Goal: Manage account settings: Manage account settings

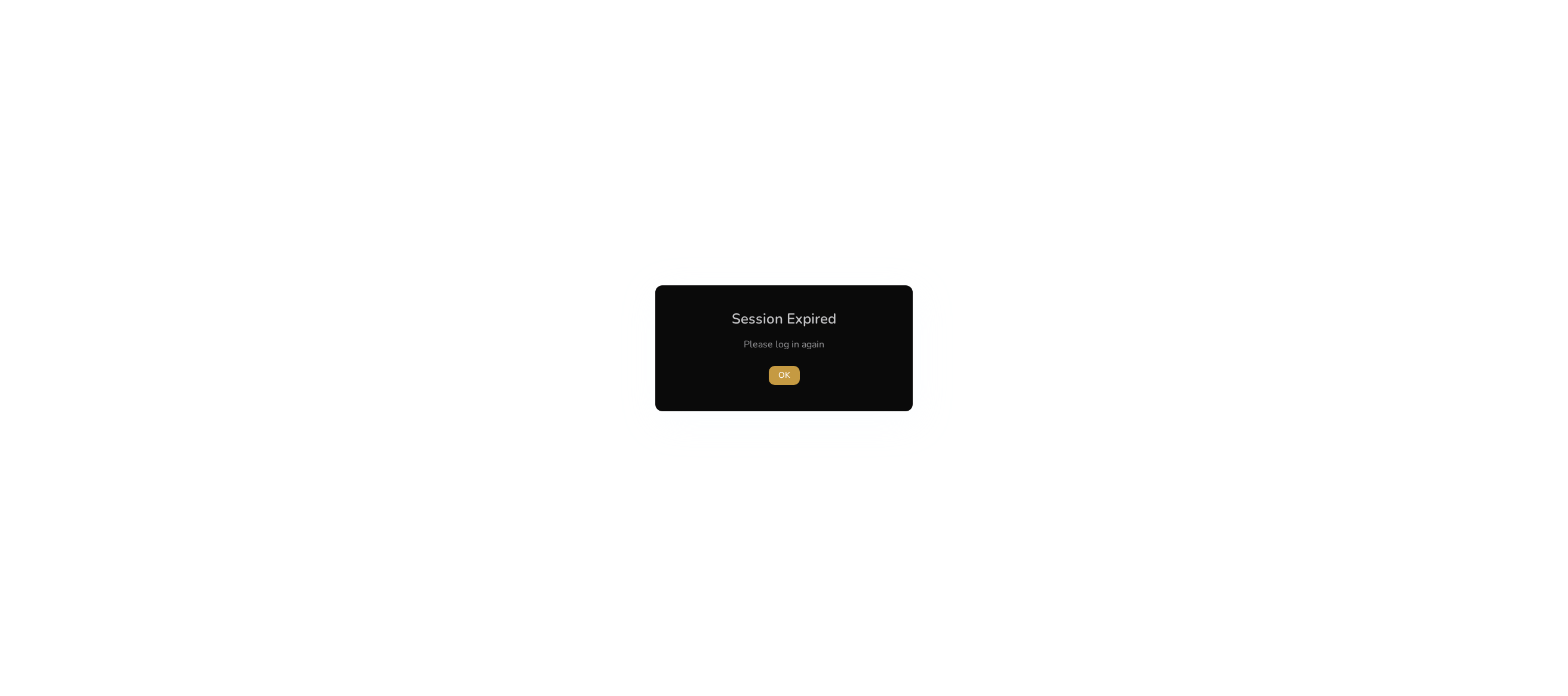
click at [776, 374] on span "button" at bounding box center [784, 375] width 31 height 29
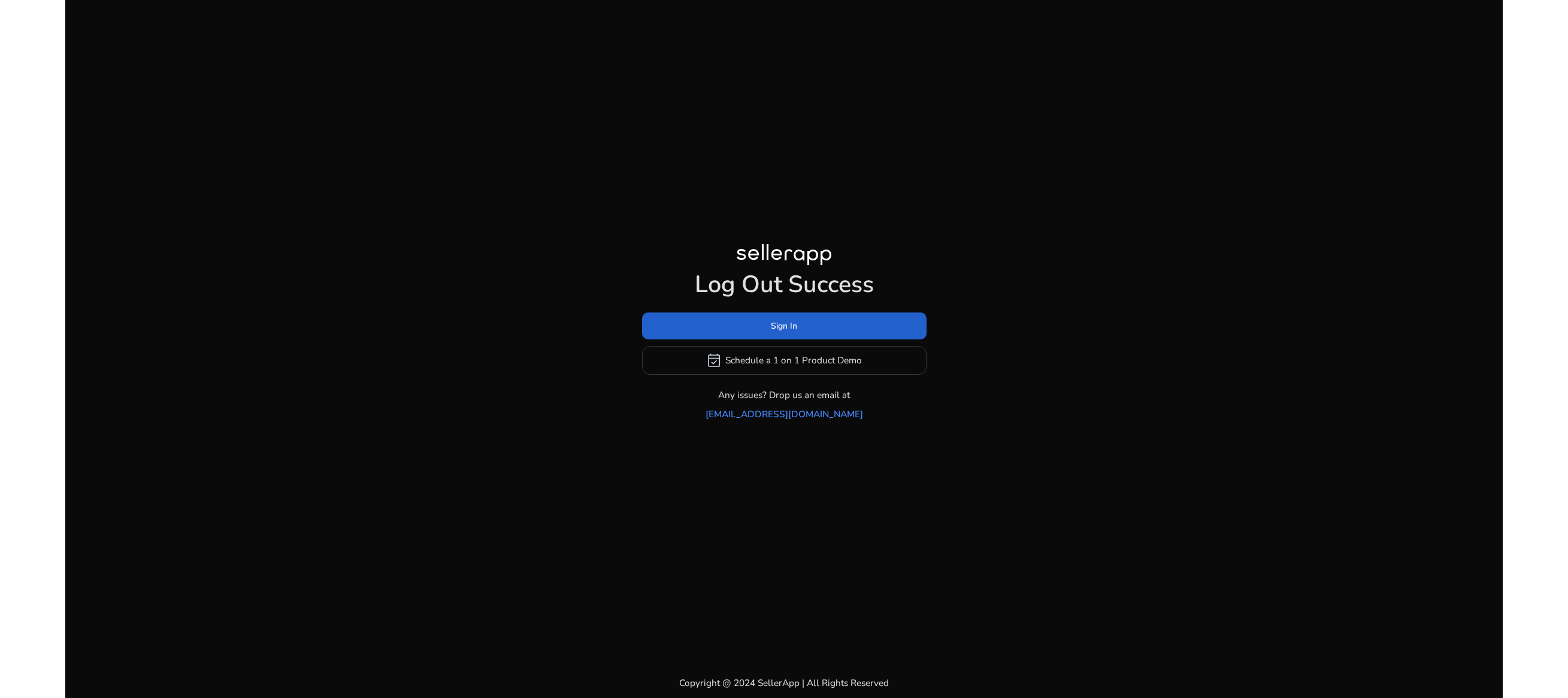
click at [922, 325] on span at bounding box center [784, 325] width 285 height 29
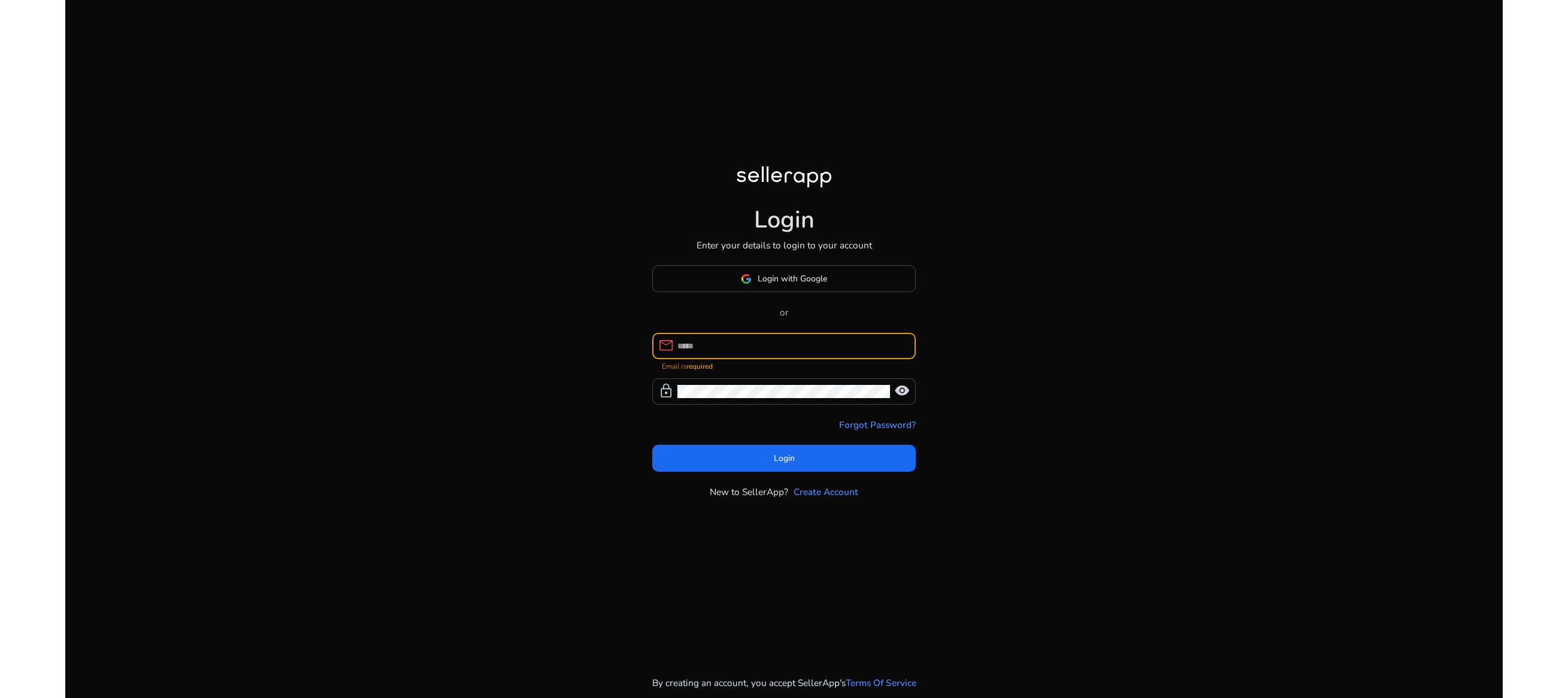
paste input "**********"
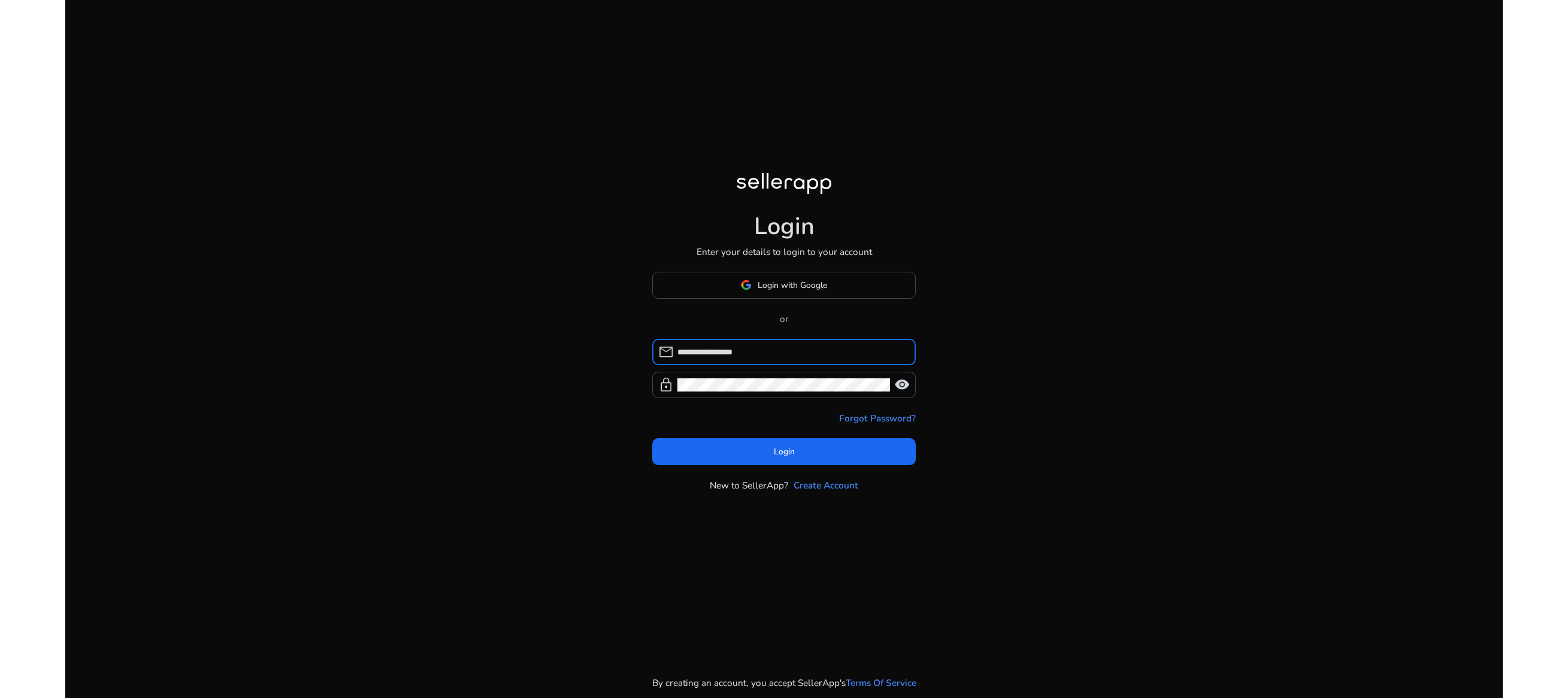
type input "**********"
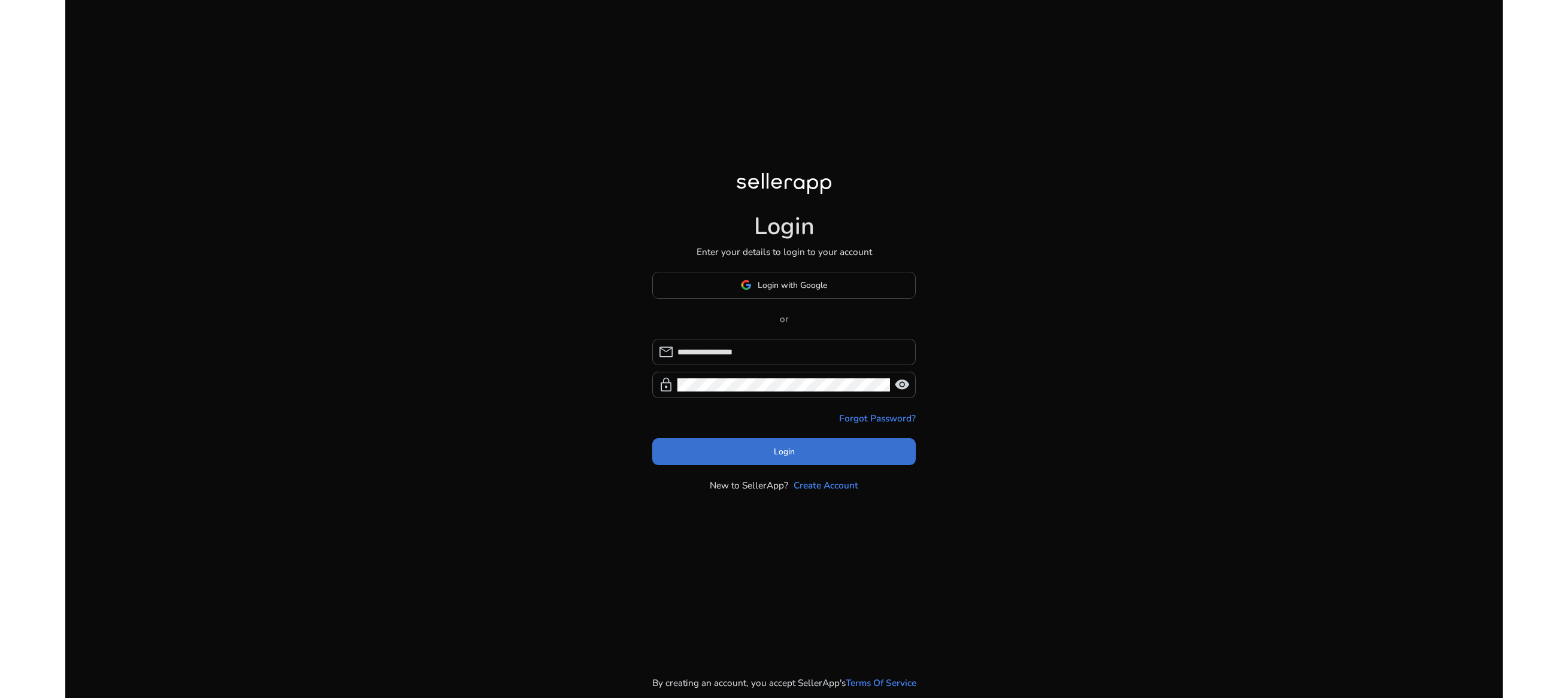
click at [779, 447] on span "Login" at bounding box center [784, 451] width 21 height 13
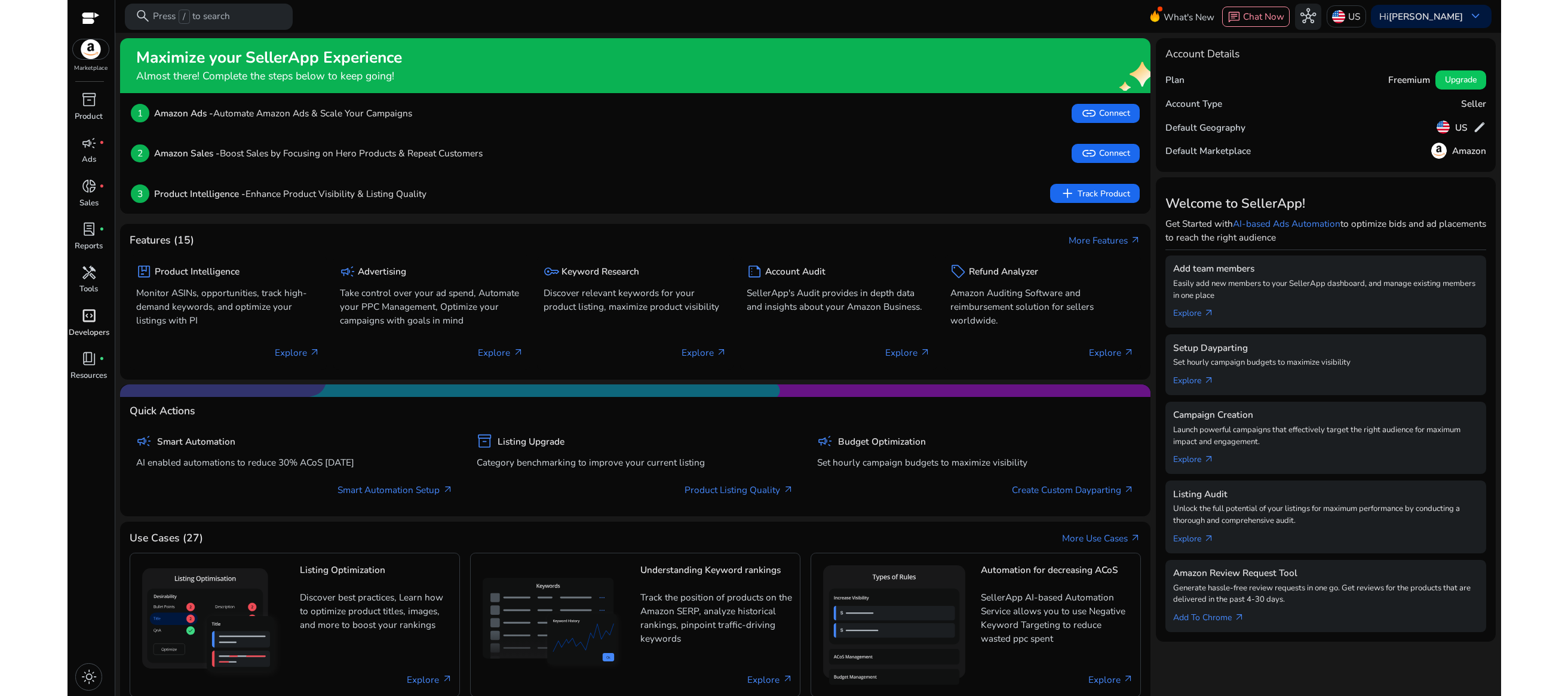
click at [94, 323] on span "code_blocks" at bounding box center [89, 315] width 15 height 15
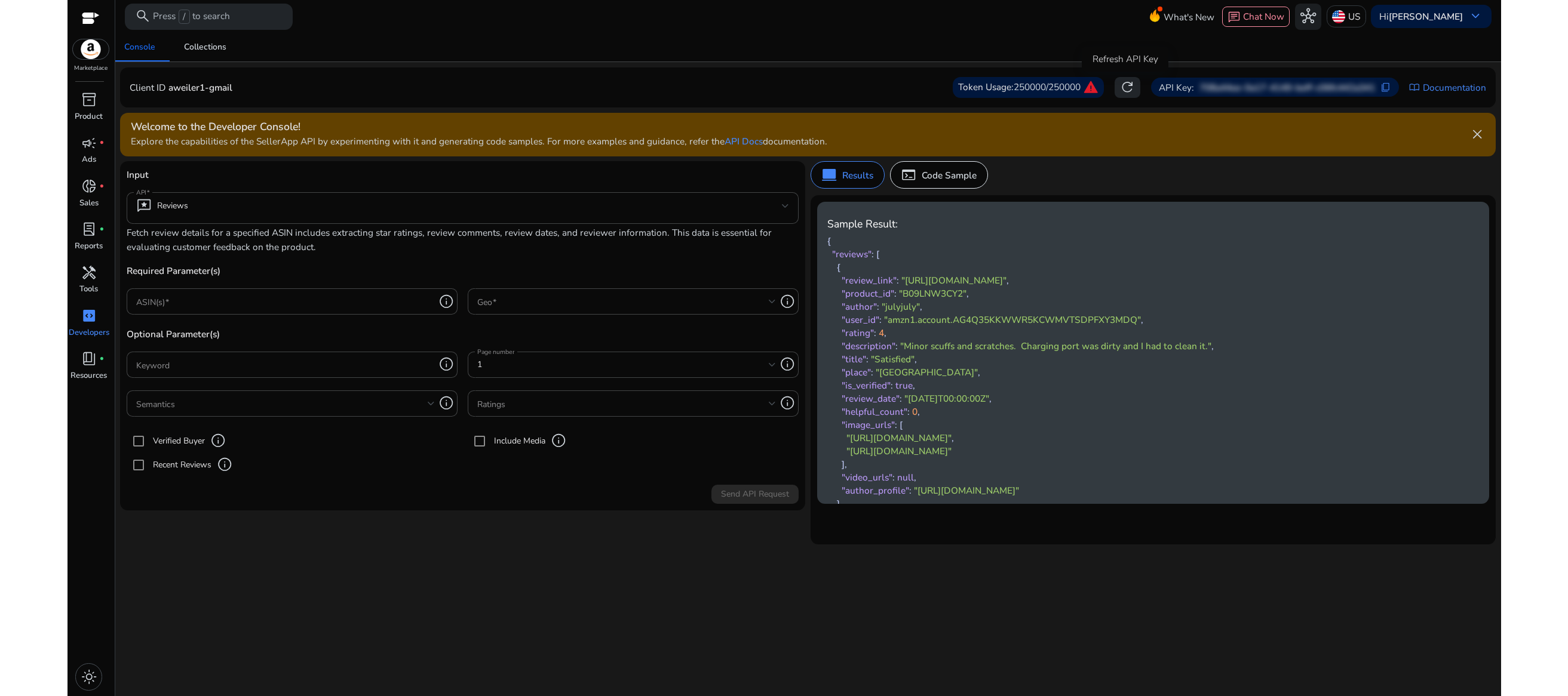
click at [1119, 86] on span "refresh" at bounding box center [1127, 87] width 15 height 15
click at [1479, 16] on span "keyboard_arrow_down" at bounding box center [1475, 16] width 15 height 15
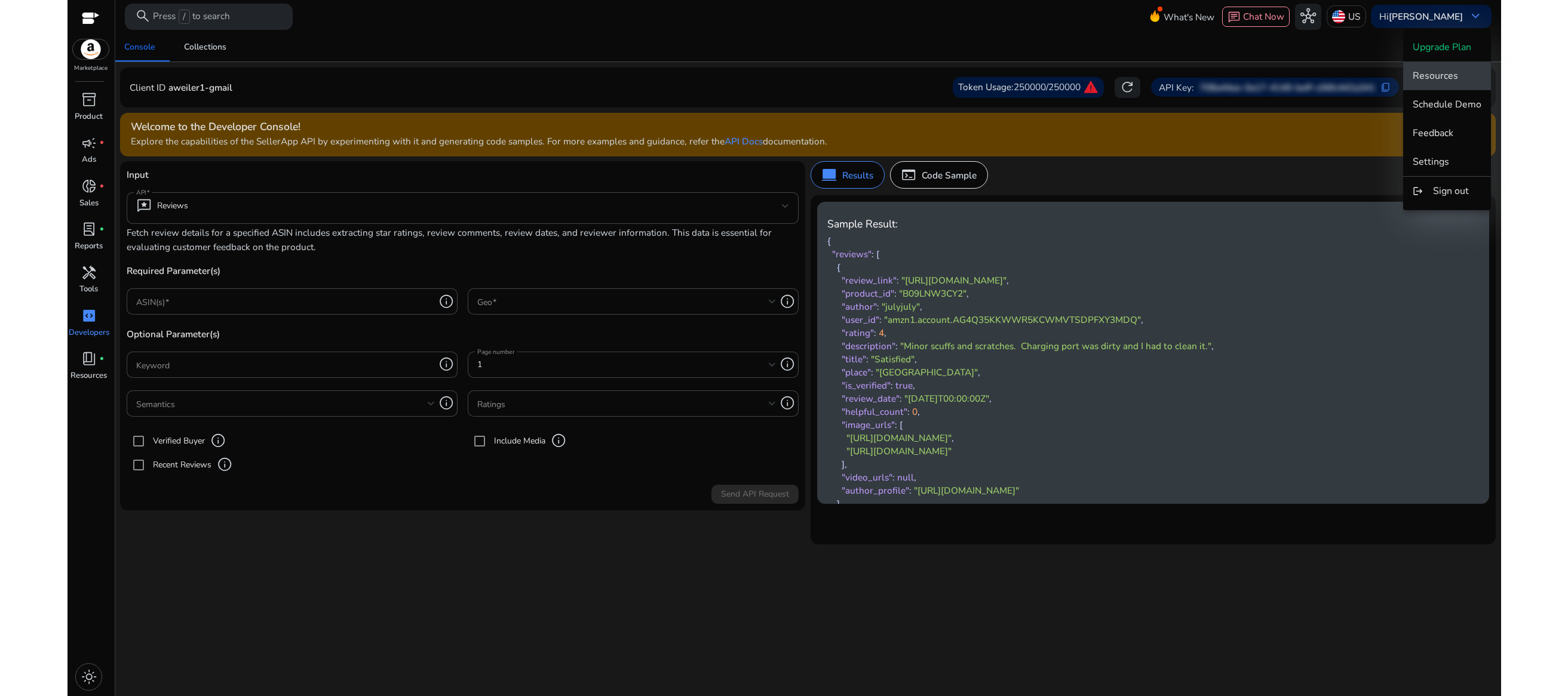
click at [1445, 75] on span "Resources" at bounding box center [1435, 76] width 45 height 13
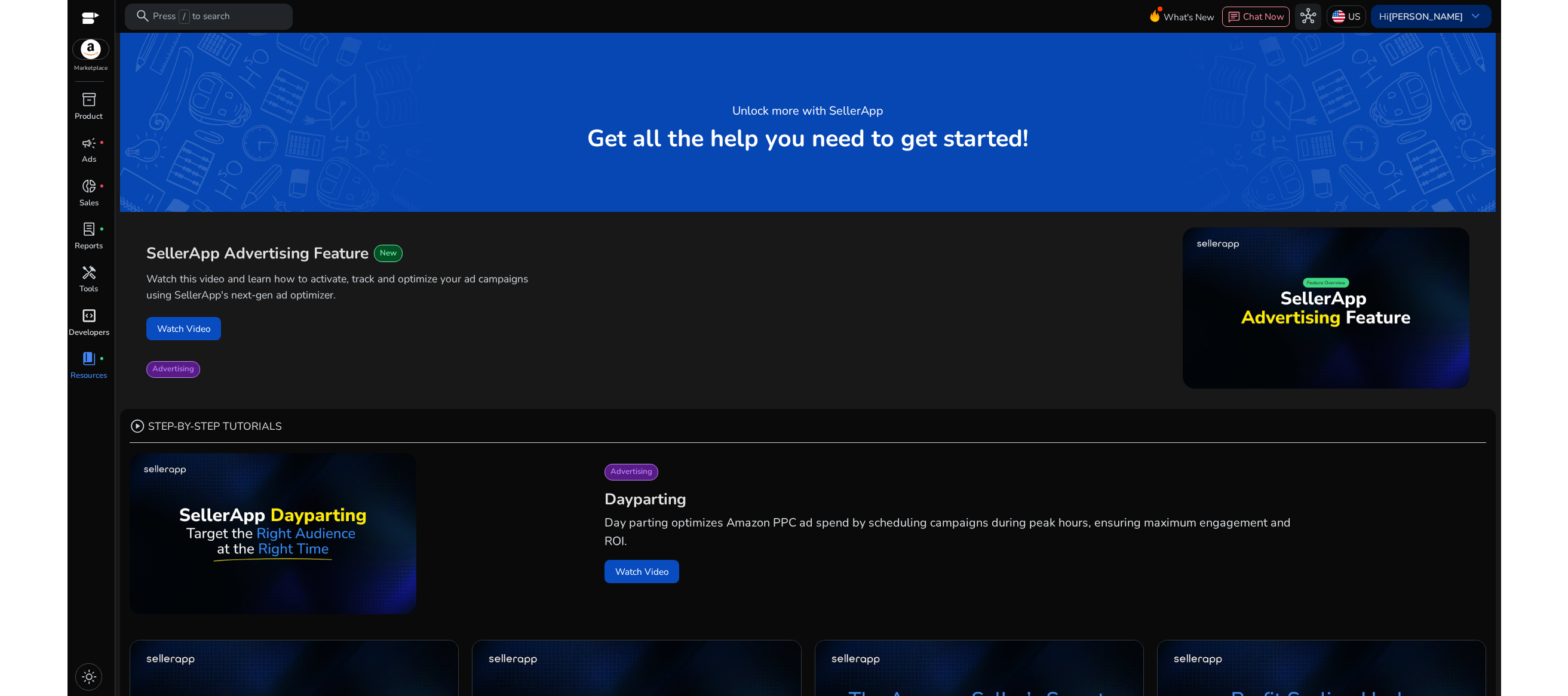
click at [1459, 12] on div "Hi [PERSON_NAME] keyboard_arrow_down" at bounding box center [1431, 16] width 120 height 23
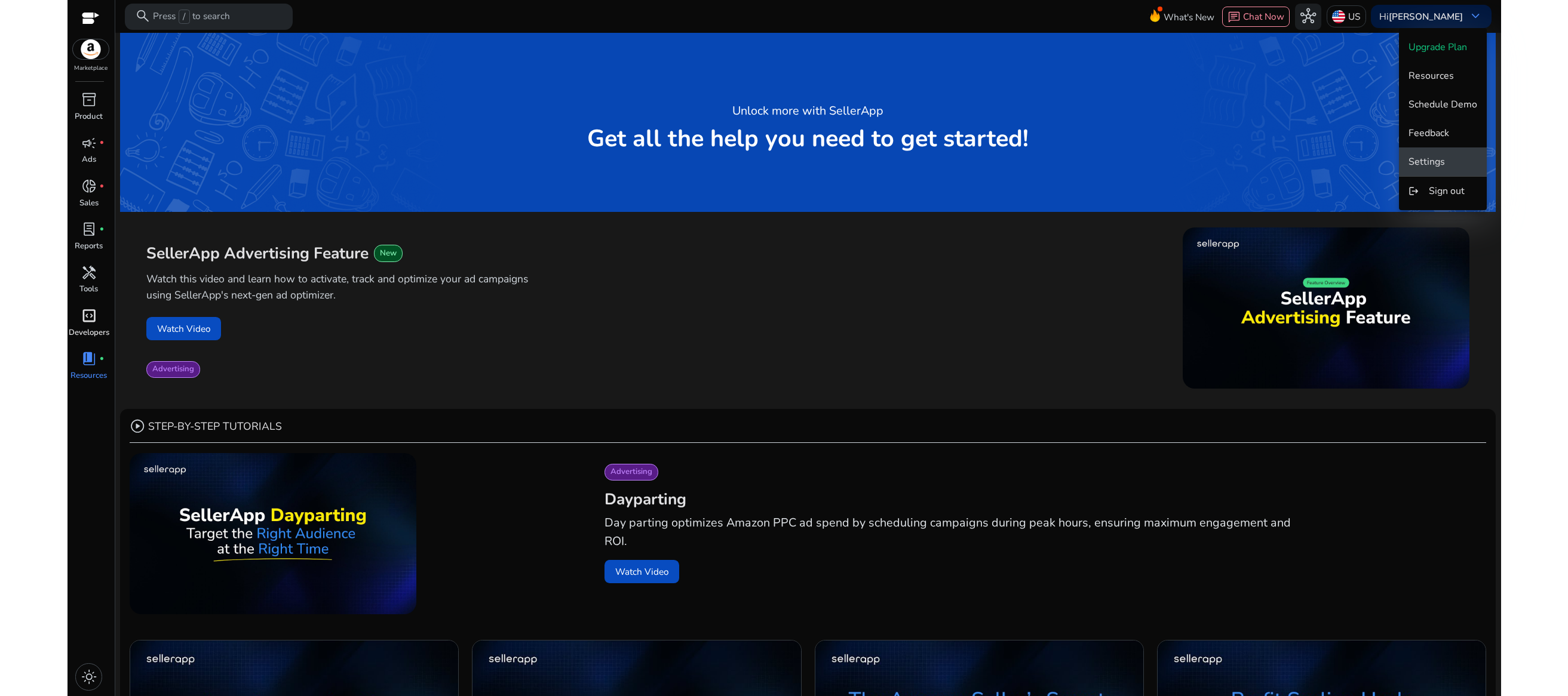
click at [1433, 165] on span "Settings" at bounding box center [1427, 162] width 37 height 13
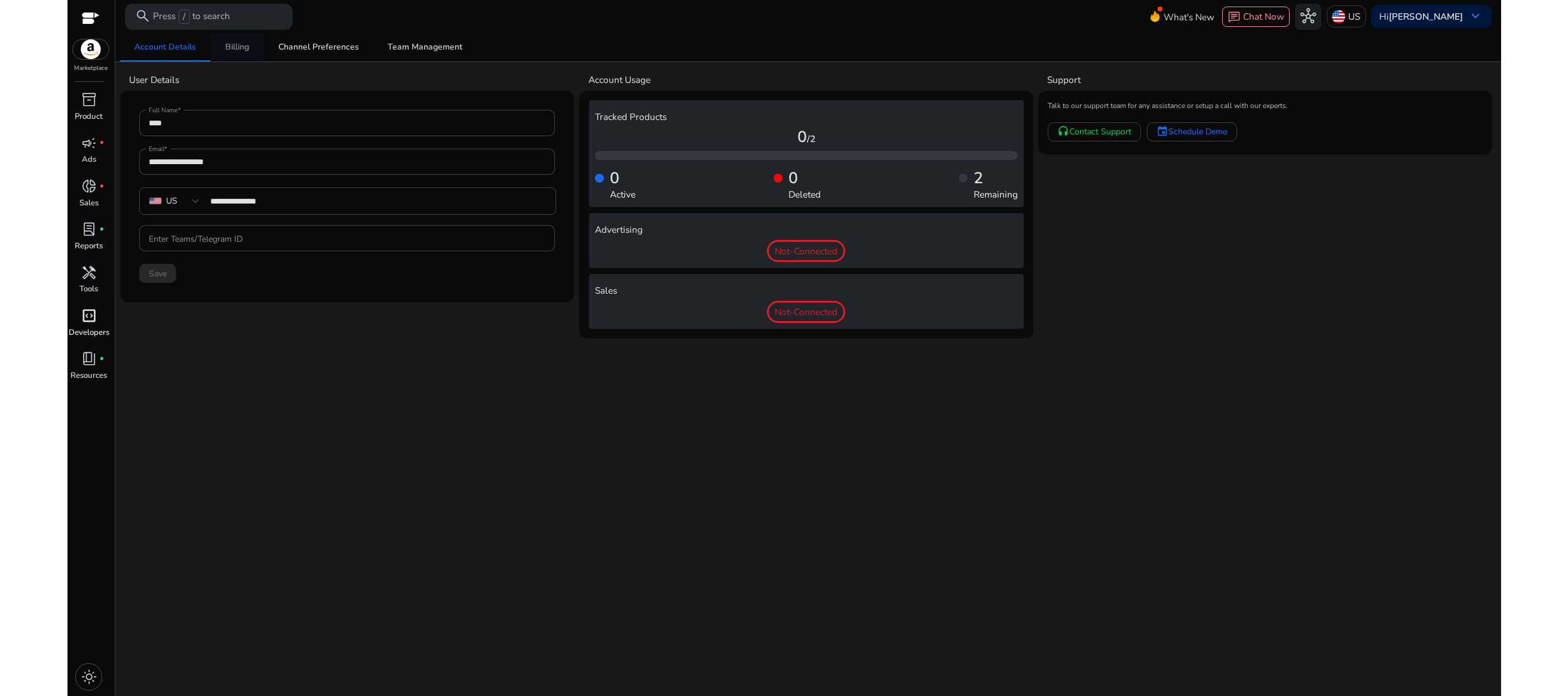
click at [238, 44] on span "Billing" at bounding box center [237, 47] width 24 height 9
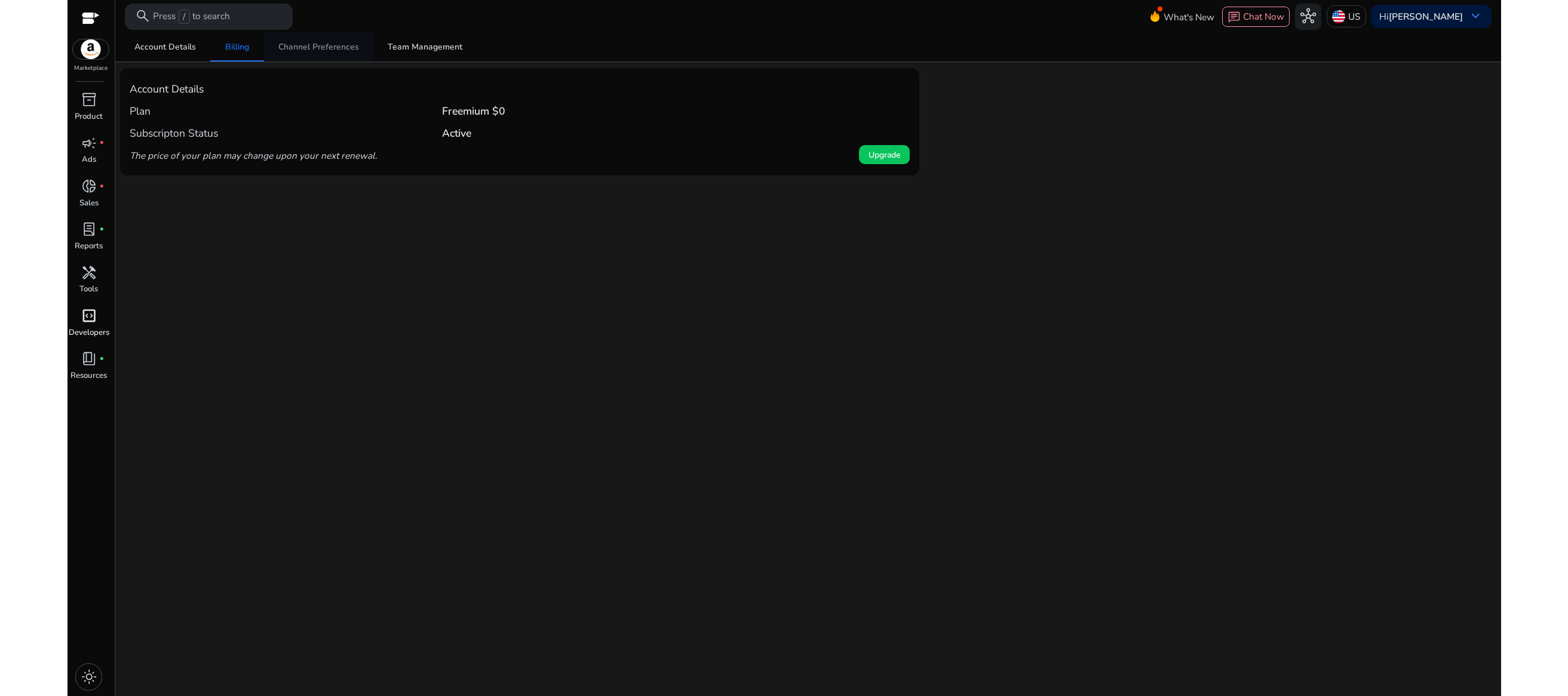
click at [335, 54] on span "Channel Preferences" at bounding box center [319, 47] width 81 height 29
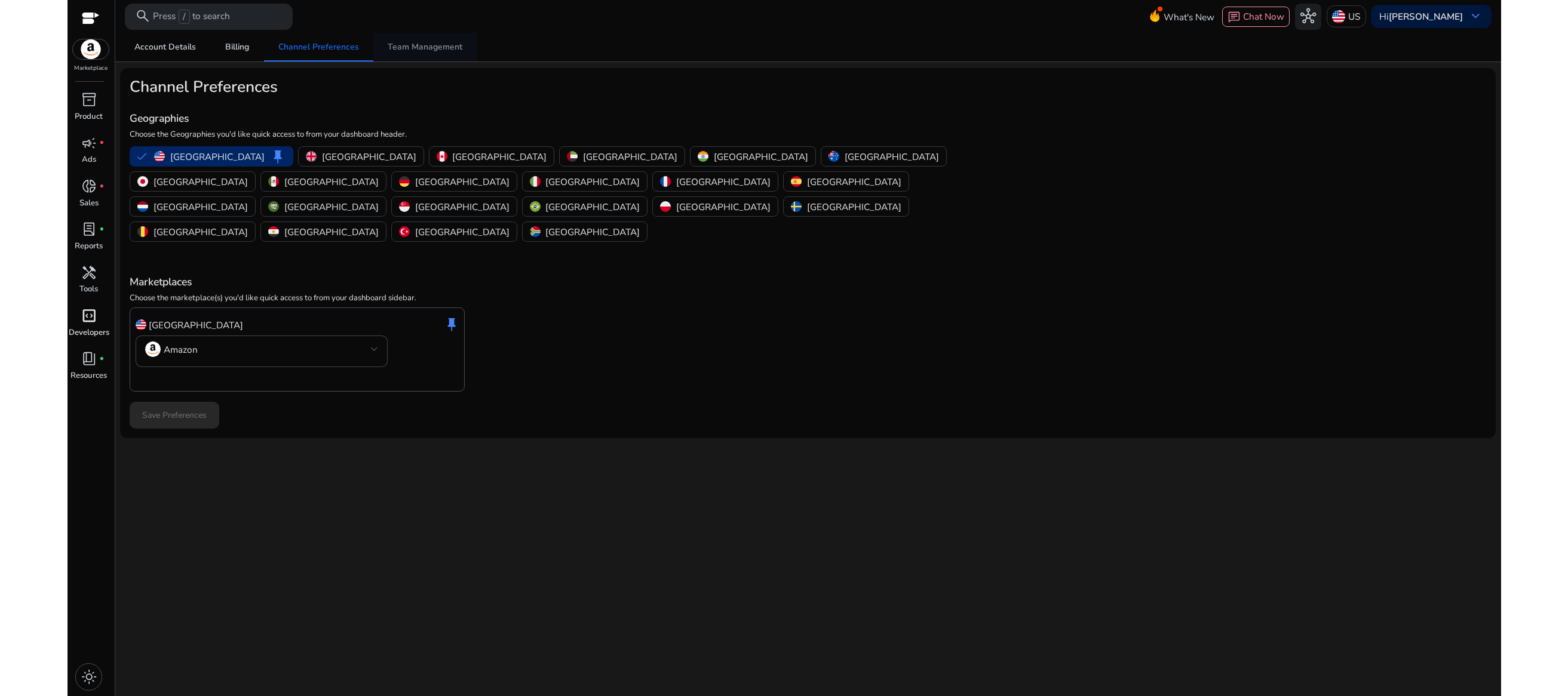
click at [433, 47] on span "Team Management" at bounding box center [425, 47] width 74 height 9
